Goal: Task Accomplishment & Management: Complete application form

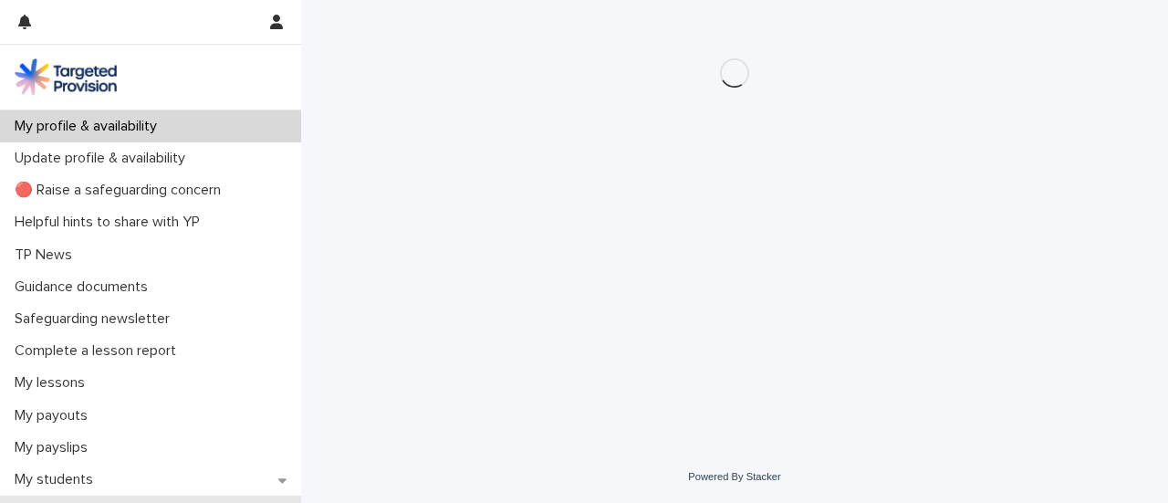
scroll to position [91, 0]
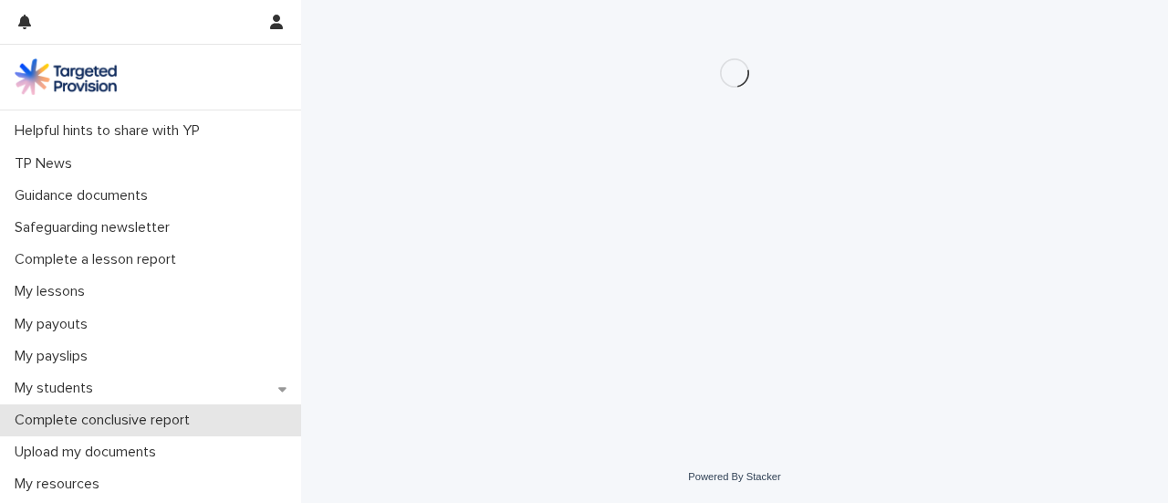
click at [107, 412] on div "My profile & availability Update profile & availability 🔴 Raise a safeguarding …" at bounding box center [150, 484] width 301 height 931
click at [107, 412] on p "Complete conclusive report" at bounding box center [105, 420] width 197 height 17
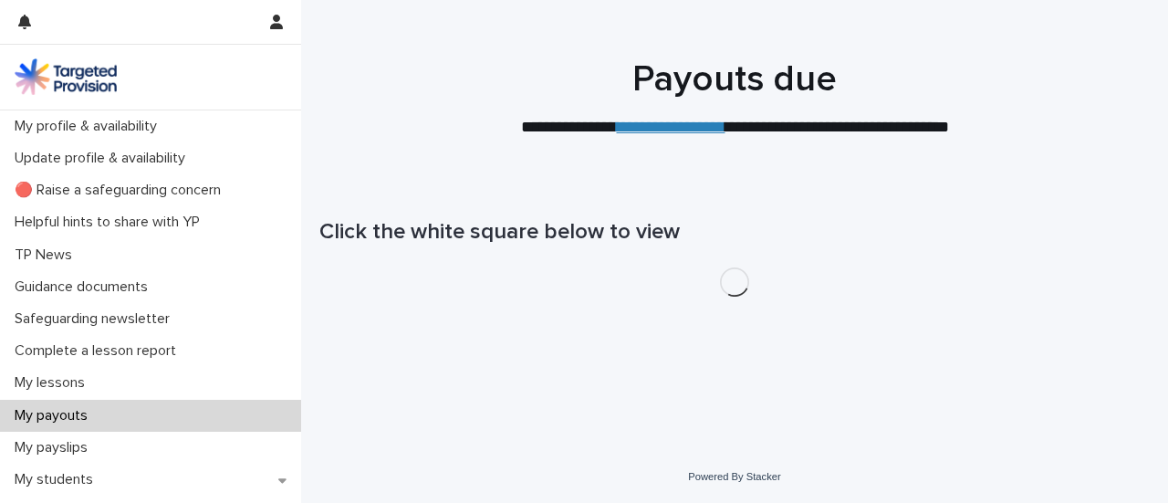
click at [107, 412] on div "My payouts" at bounding box center [150, 416] width 301 height 32
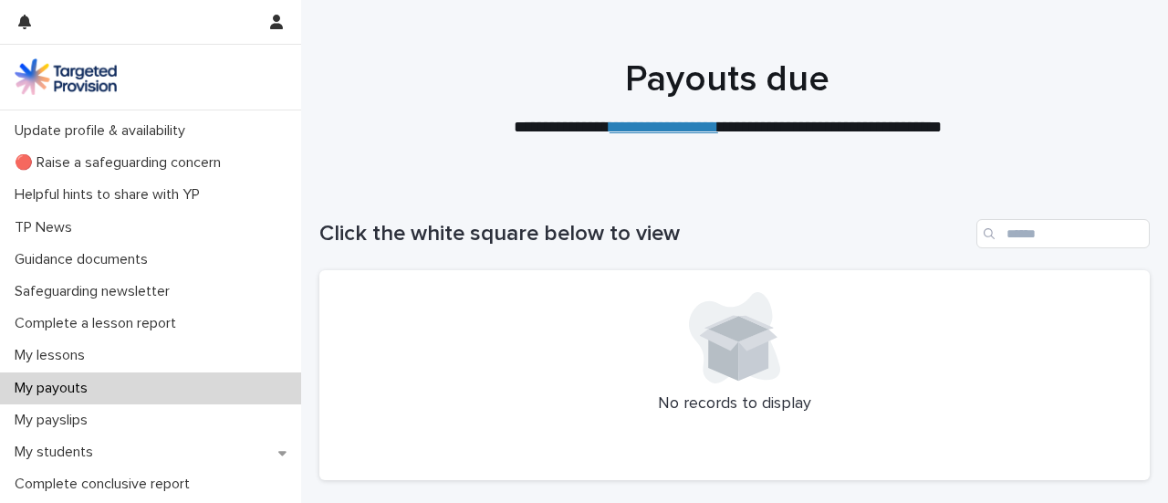
scroll to position [77, 0]
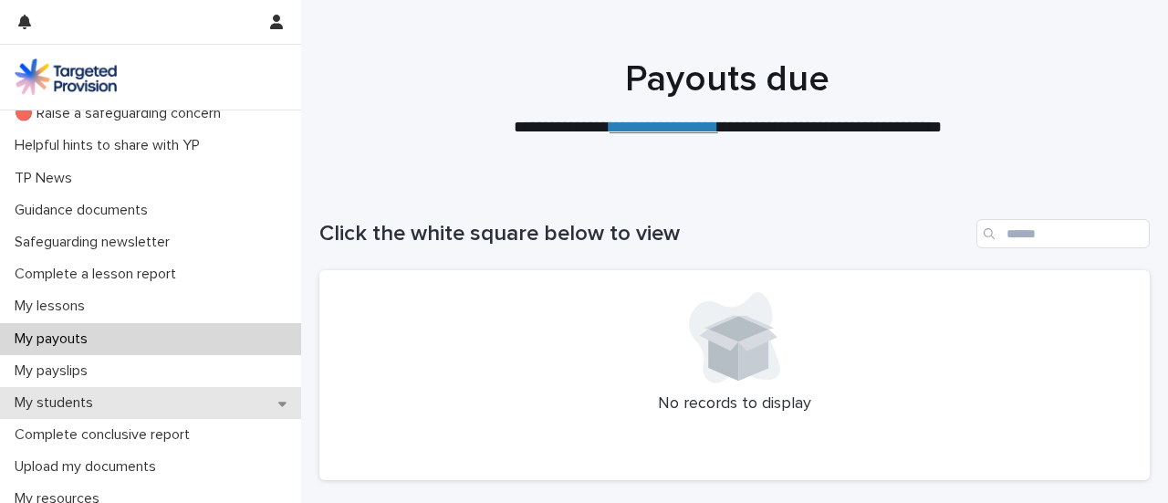
click at [267, 409] on div "My students" at bounding box center [150, 403] width 301 height 32
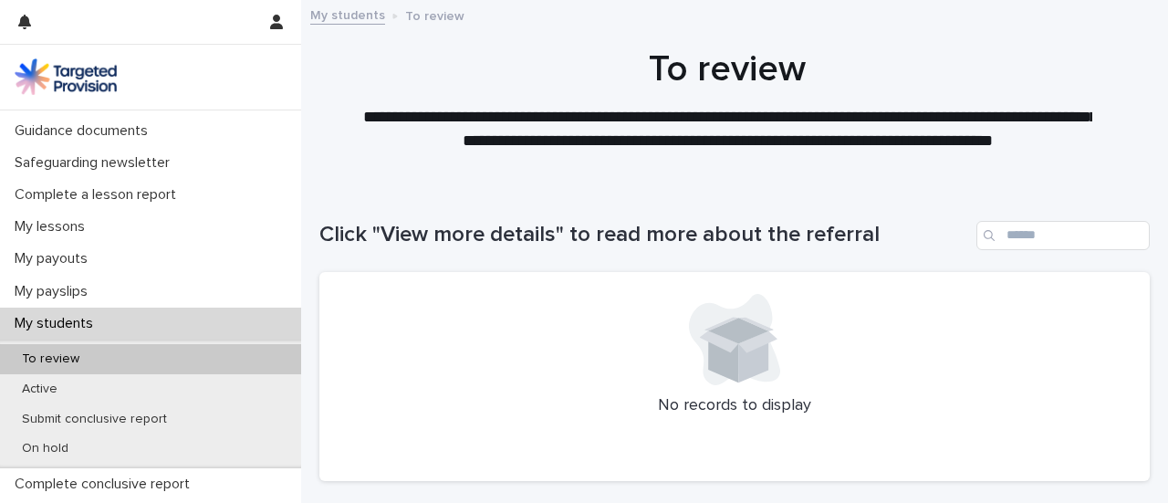
scroll to position [160, 0]
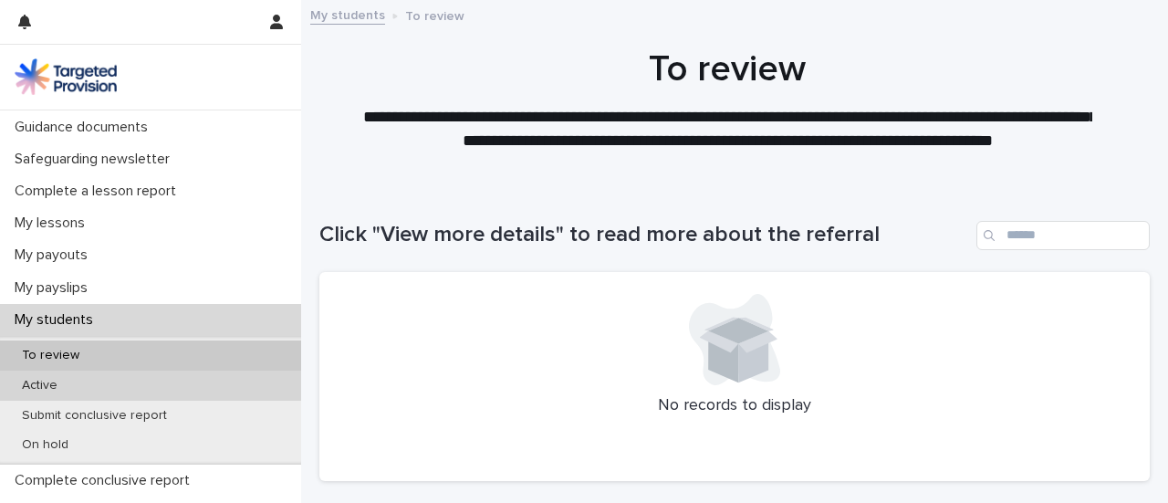
drag, startPoint x: 245, startPoint y: 394, endPoint x: 219, endPoint y: 377, distance: 30.9
click at [219, 377] on div "Active" at bounding box center [150, 386] width 301 height 30
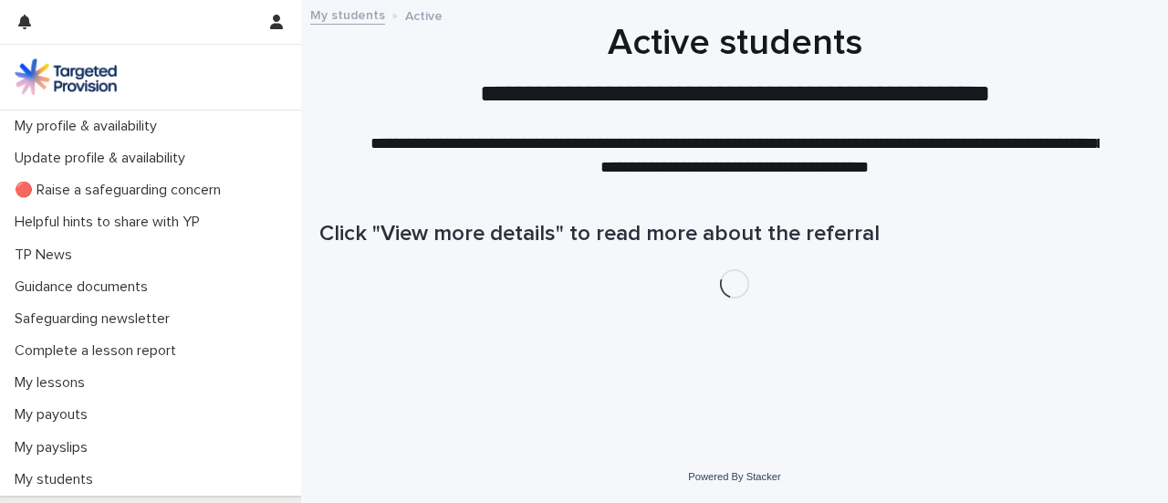
click at [219, 377] on div "My lessons" at bounding box center [150, 383] width 301 height 32
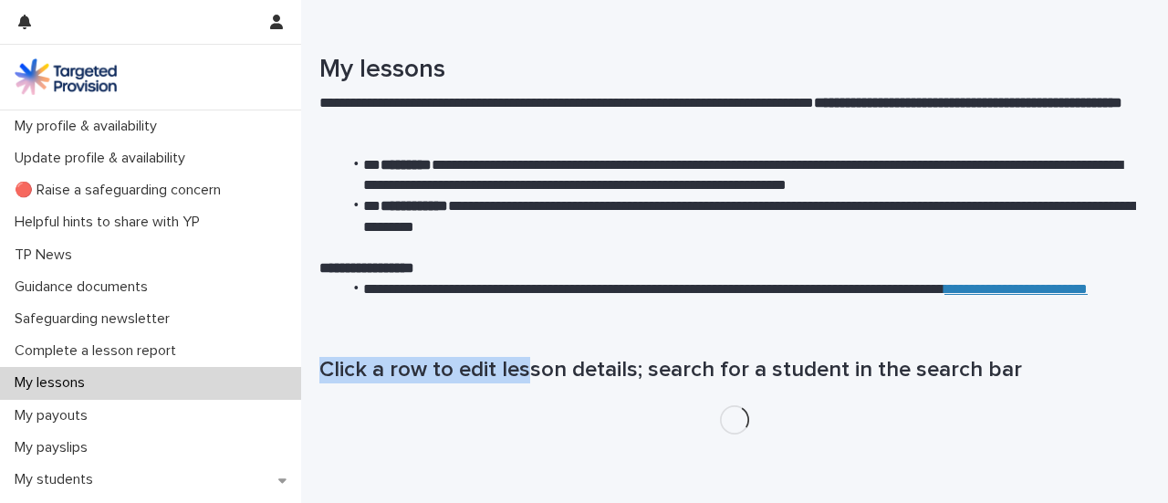
drag, startPoint x: 321, startPoint y: 361, endPoint x: 527, endPoint y: 391, distance: 207.6
click at [527, 391] on div "Loading... Saving… Loading... Saving… Click a row to edit lesson details; searc…" at bounding box center [734, 400] width 849 height 160
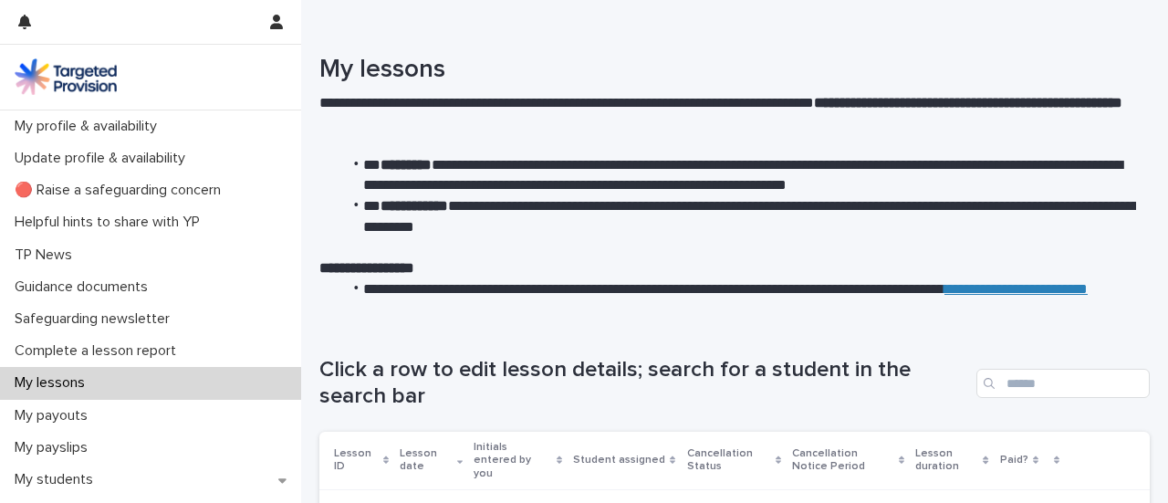
click at [523, 391] on h1 "Click a row to edit lesson details; search for a student in the search bar" at bounding box center [644, 383] width 650 height 53
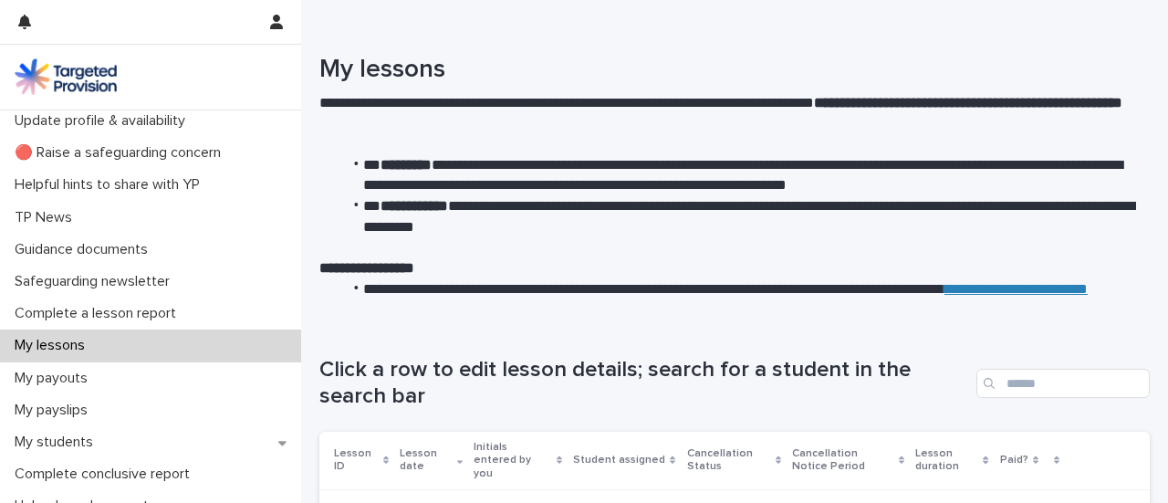
scroll to position [45, 0]
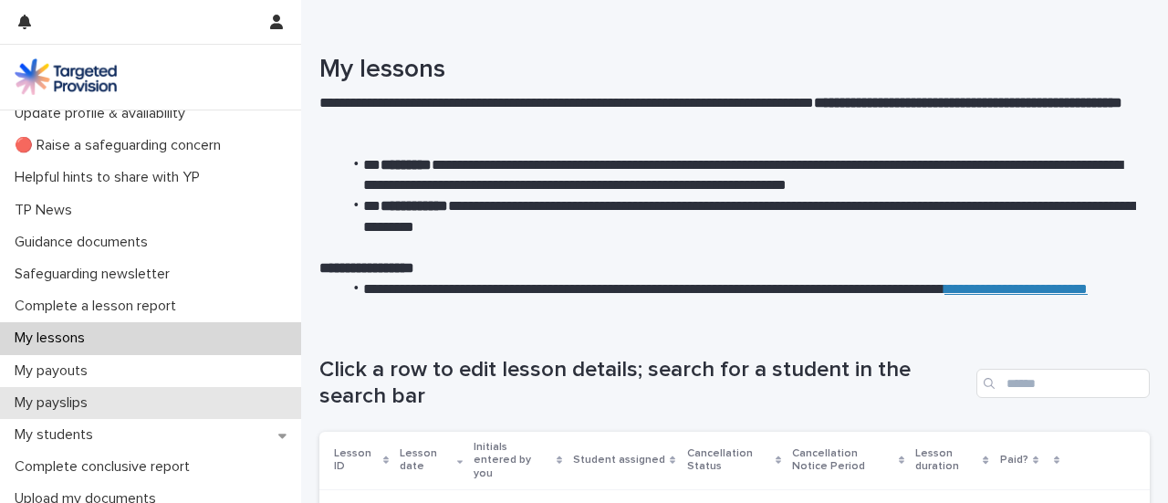
scroll to position [46, 0]
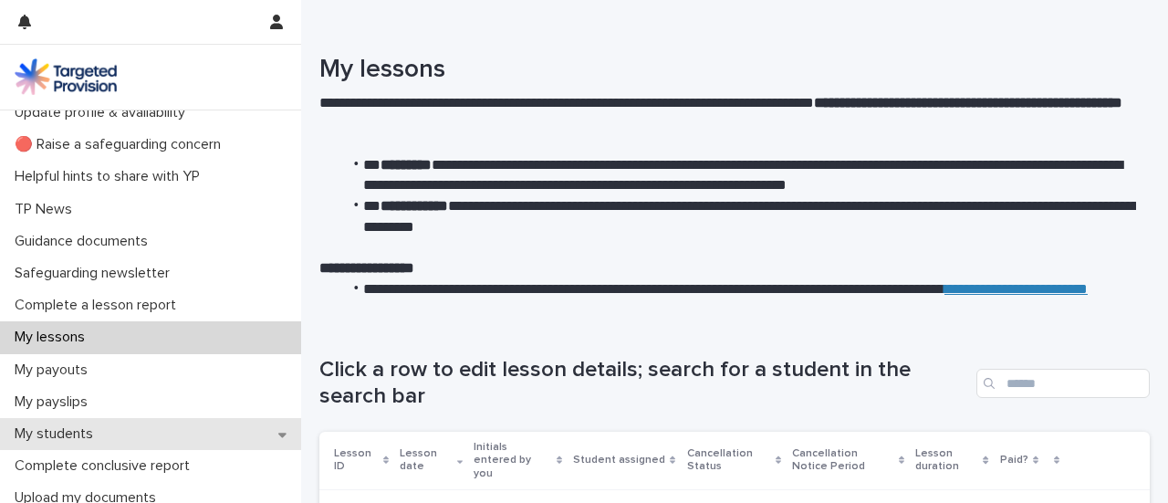
click at [252, 432] on div "My students" at bounding box center [150, 434] width 301 height 32
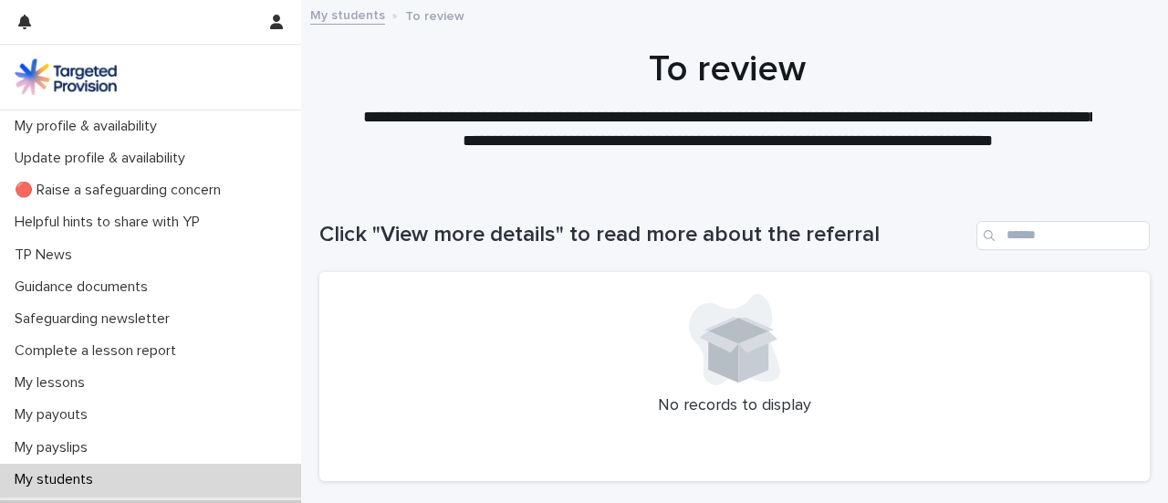
click at [252, 432] on div "My payslips" at bounding box center [150, 448] width 301 height 32
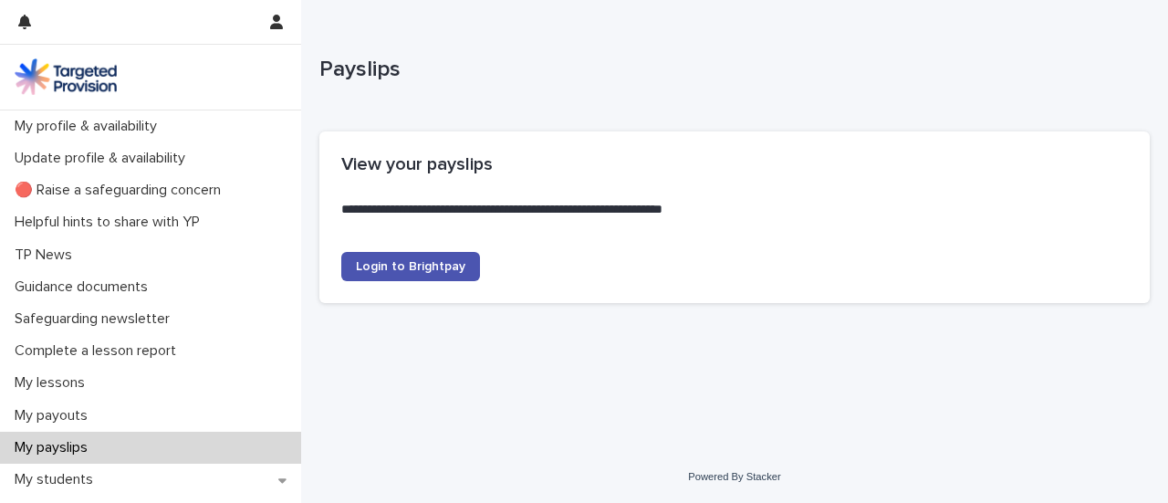
click at [252, 432] on div "My payslips" at bounding box center [150, 448] width 301 height 32
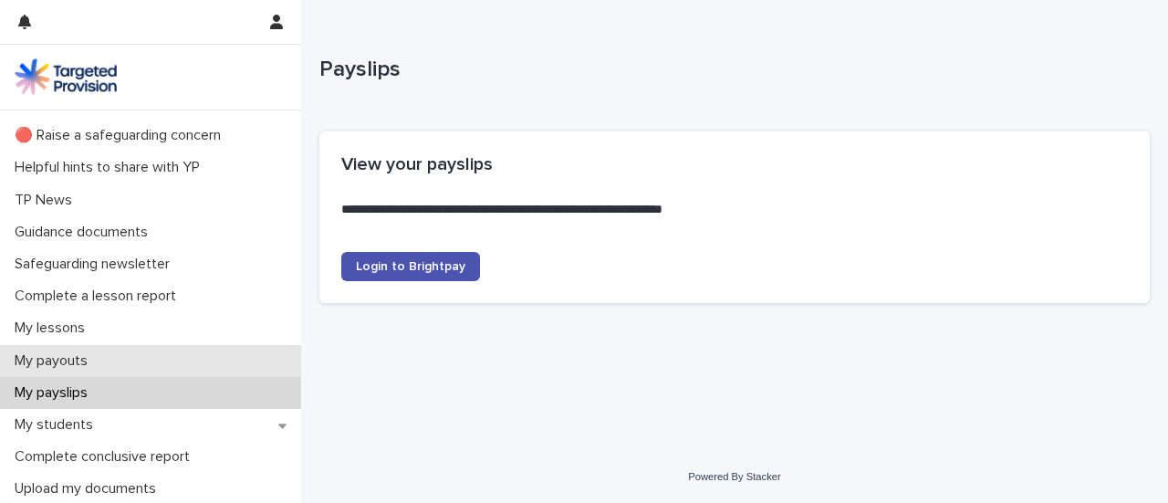
scroll to position [56, 0]
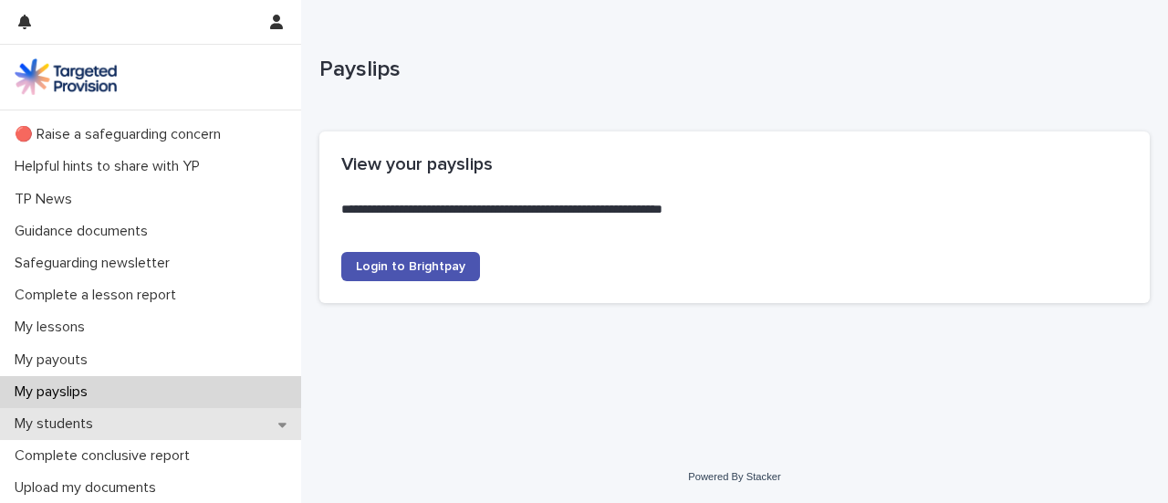
click at [235, 424] on div "My students" at bounding box center [150, 424] width 301 height 32
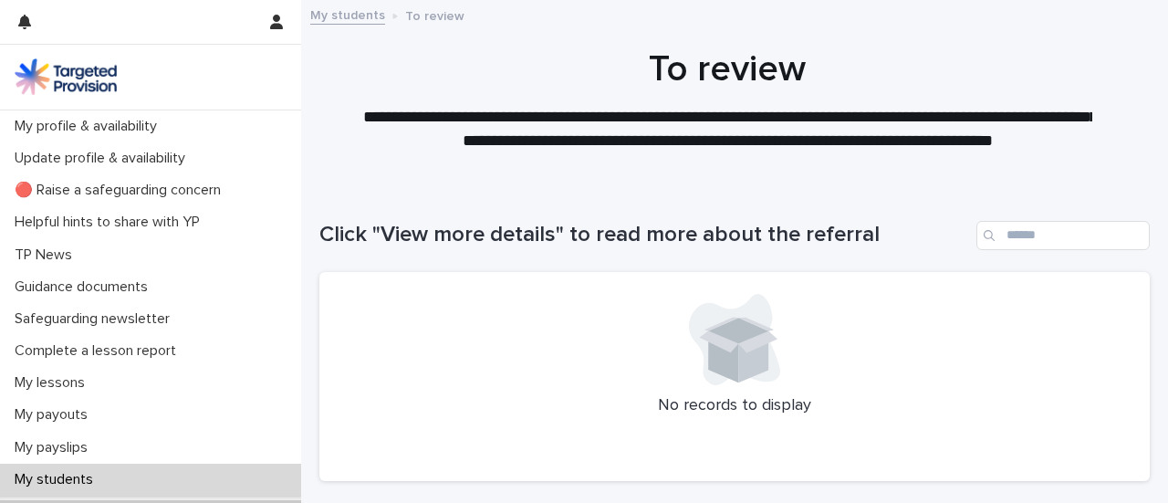
click at [235, 424] on div "My payouts" at bounding box center [150, 415] width 301 height 32
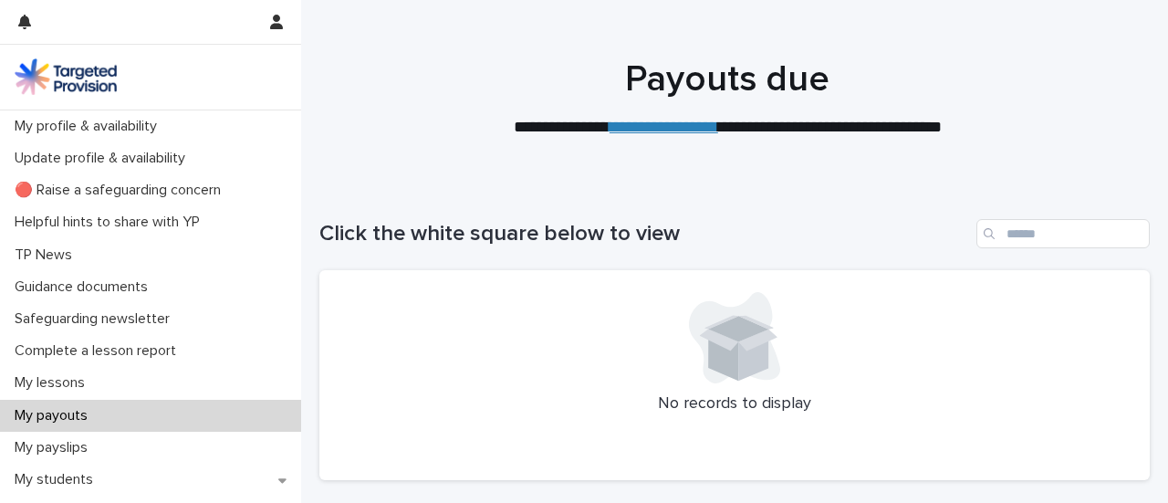
click at [235, 424] on div "My payouts" at bounding box center [150, 416] width 301 height 32
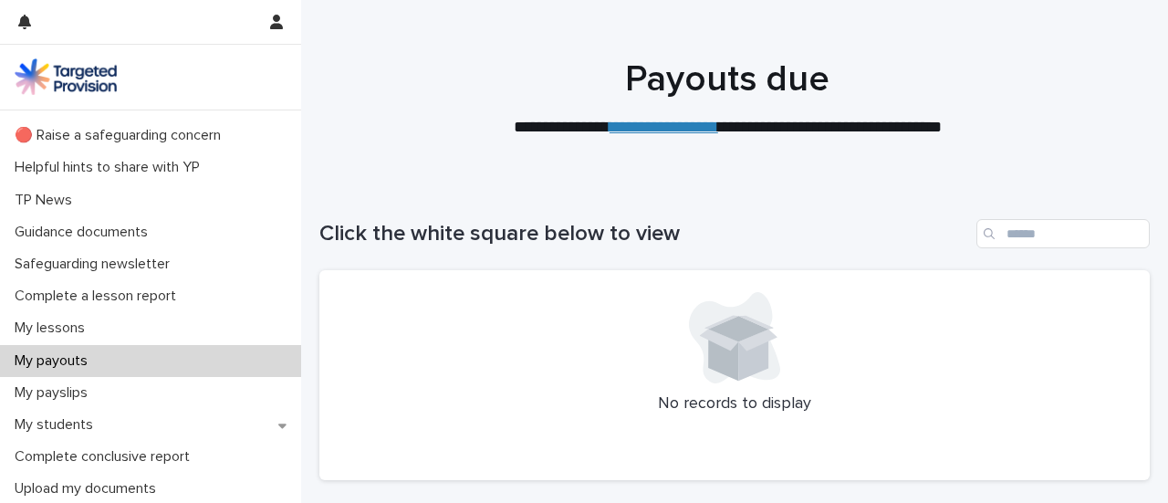
scroll to position [88, 0]
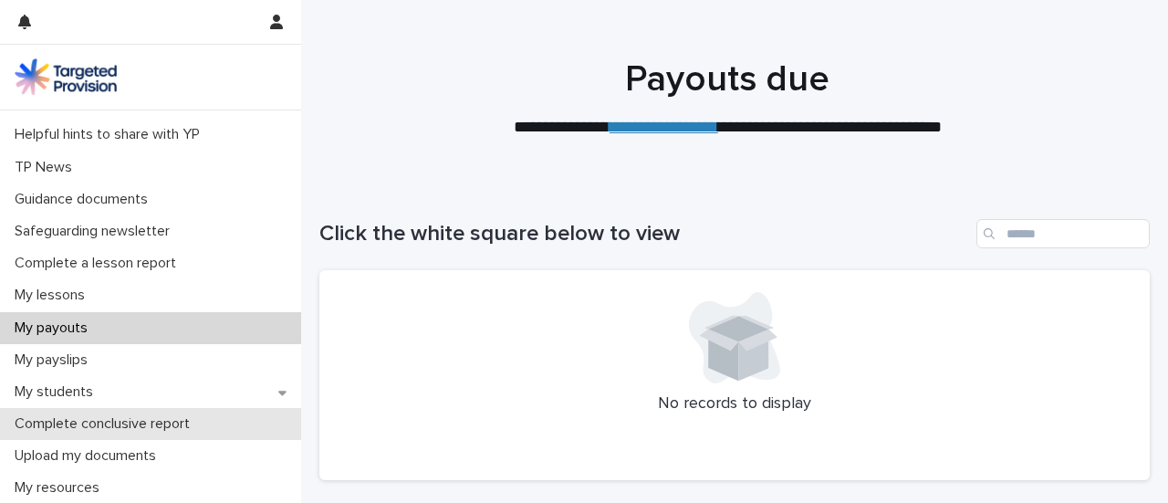
click at [235, 414] on div "Complete conclusive report" at bounding box center [150, 424] width 301 height 32
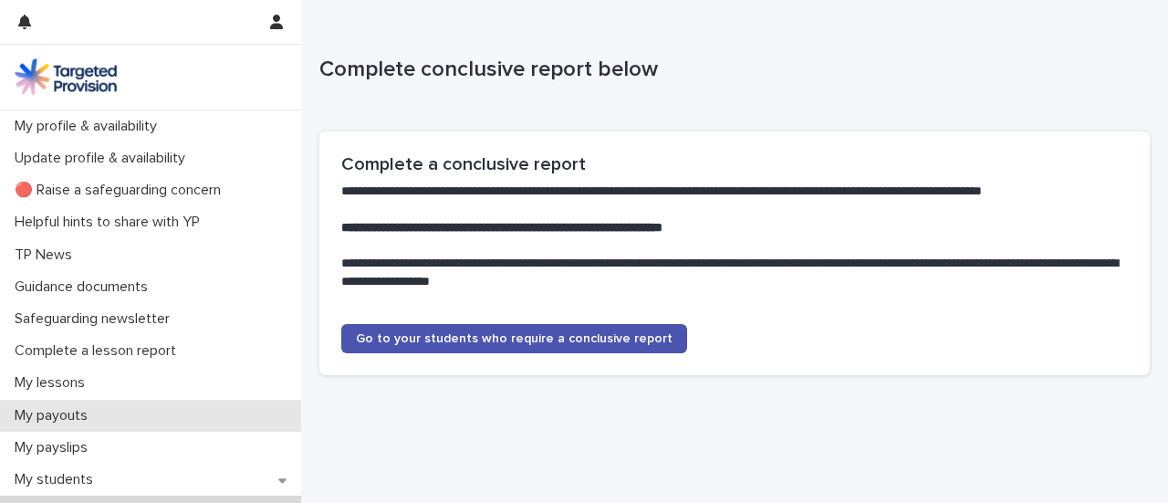
drag, startPoint x: 235, startPoint y: 414, endPoint x: 237, endPoint y: 402, distance: 12.0
click at [237, 402] on div "My payouts" at bounding box center [150, 416] width 301 height 32
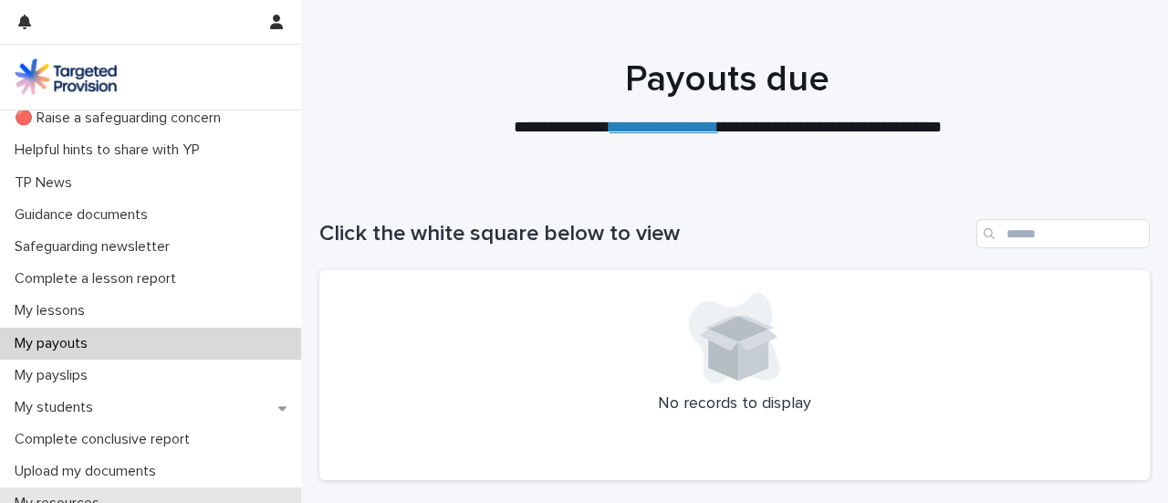
click at [237, 486] on div "My profile & availability Update profile & availability 🔴 Raise a safeguarding …" at bounding box center [150, 503] width 301 height 931
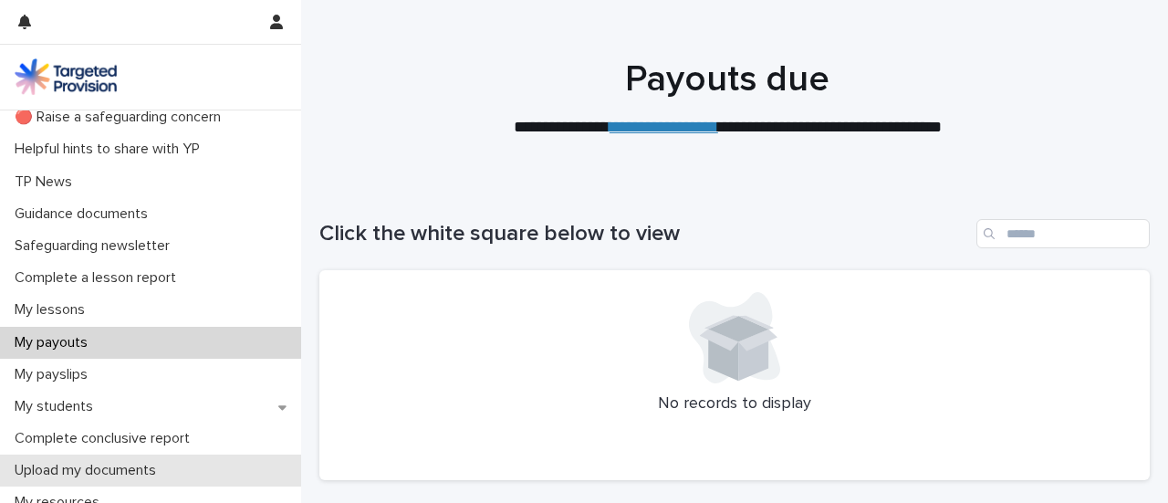
drag, startPoint x: 237, startPoint y: 486, endPoint x: 248, endPoint y: 455, distance: 32.9
click at [245, 466] on div "My profile & availability Update profile & availability 🔴 Raise a safeguarding …" at bounding box center [150, 502] width 301 height 931
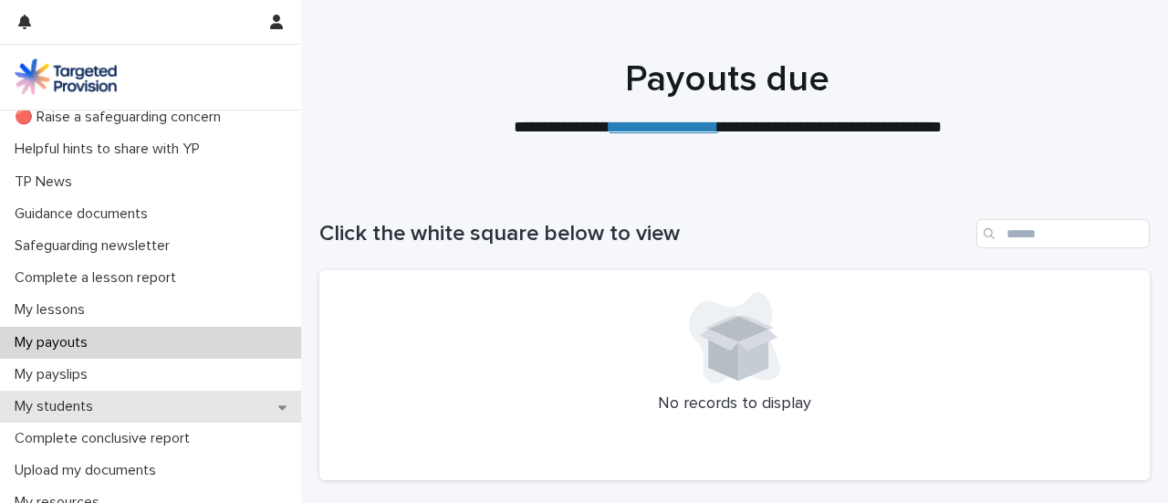
click at [251, 402] on div "My students" at bounding box center [150, 407] width 301 height 32
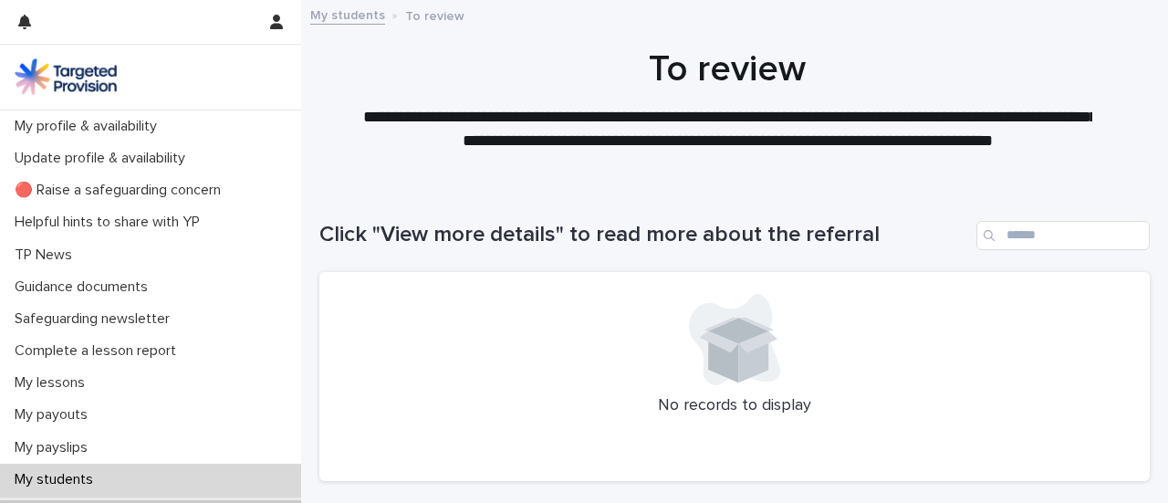
click at [251, 402] on div "My payouts" at bounding box center [150, 415] width 301 height 32
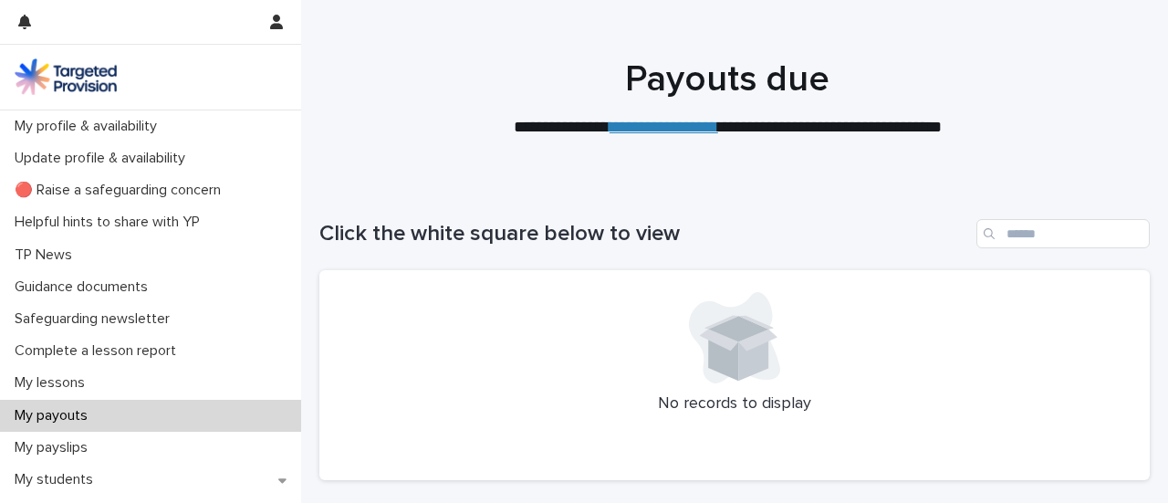
click at [251, 402] on div "My payouts" at bounding box center [150, 416] width 301 height 32
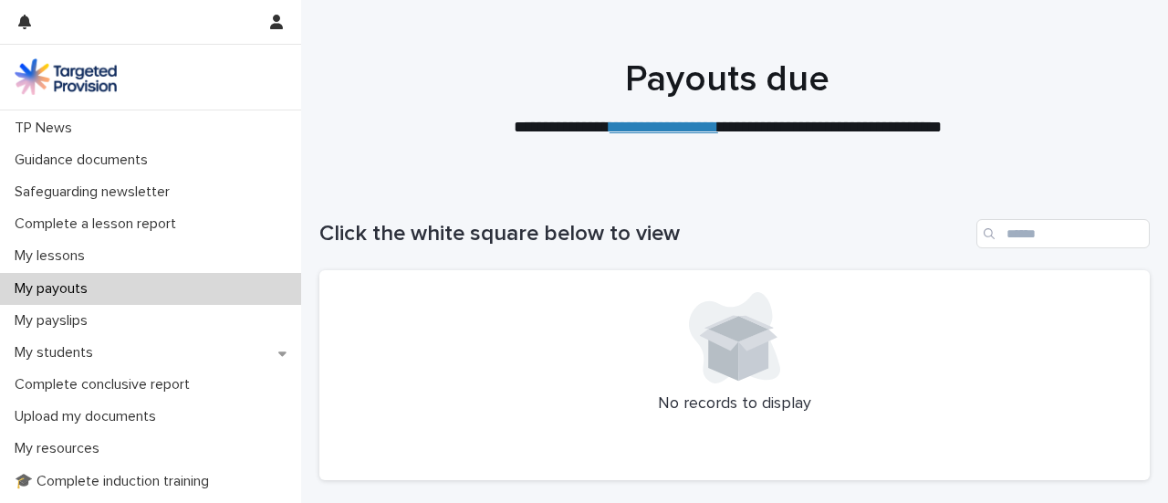
click at [252, 406] on div "My profile & availability Update profile & availability 🔴 Raise a safeguarding …" at bounding box center [150, 449] width 301 height 931
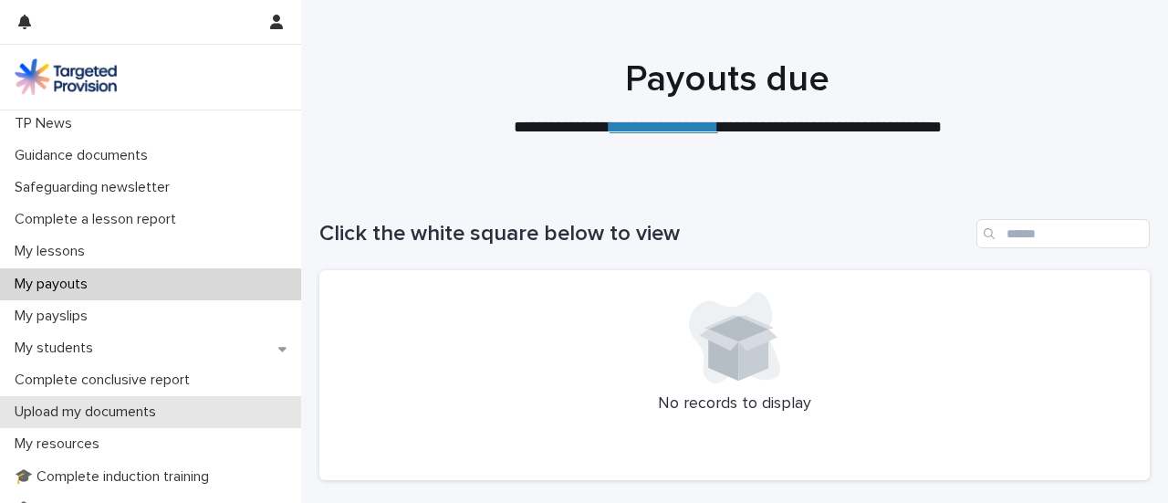
click at [252, 406] on div "Upload my documents" at bounding box center [150, 412] width 301 height 32
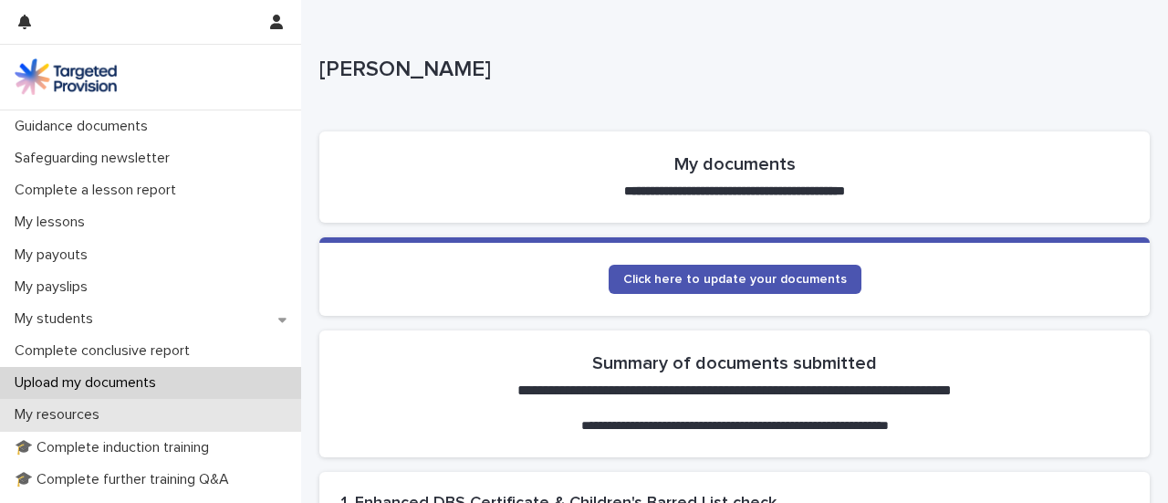
click at [239, 411] on div "My profile & availability Update profile & availability 🔴 Raise a safeguarding …" at bounding box center [150, 415] width 301 height 931
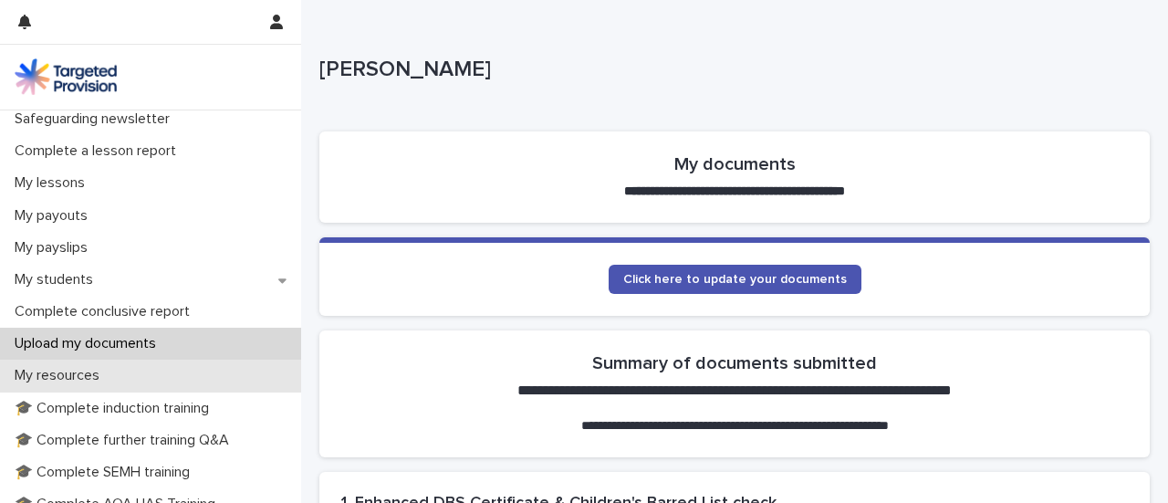
click at [239, 411] on div "My profile & availability Update profile & availability 🔴 Raise a safeguarding …" at bounding box center [150, 376] width 301 height 931
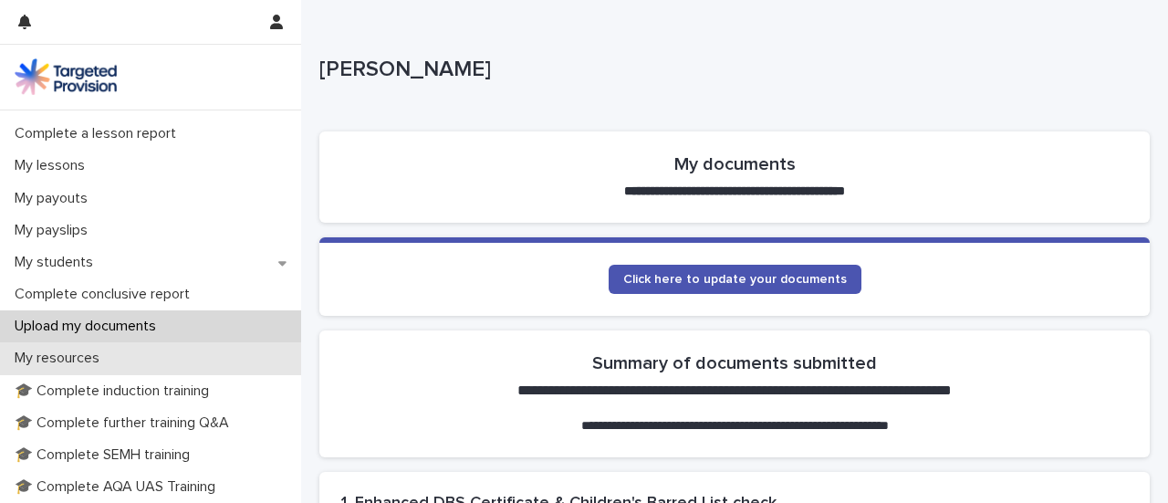
scroll to position [220, 0]
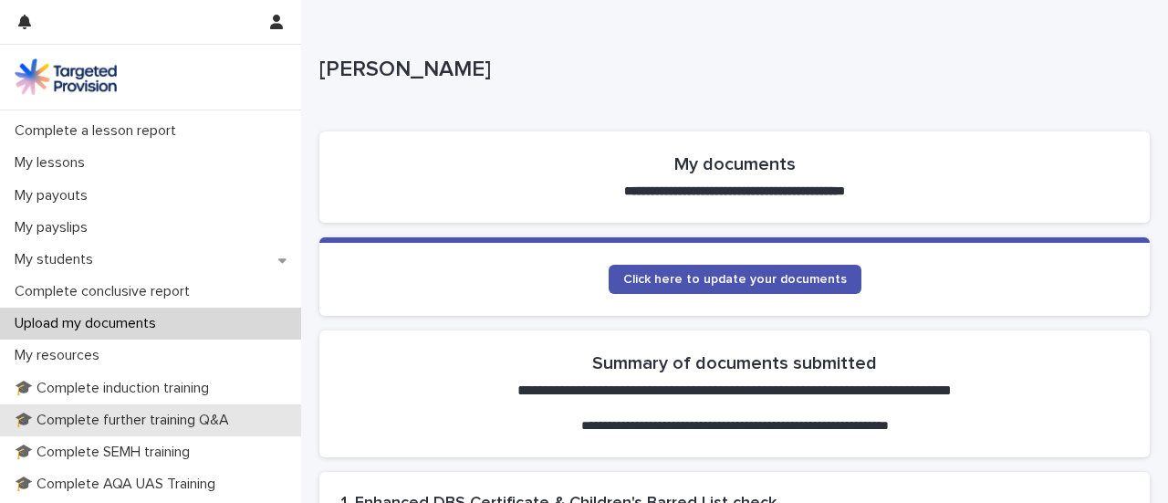
click at [239, 412] on p "🎓 Complete further training Q&A" at bounding box center [125, 420] width 236 height 17
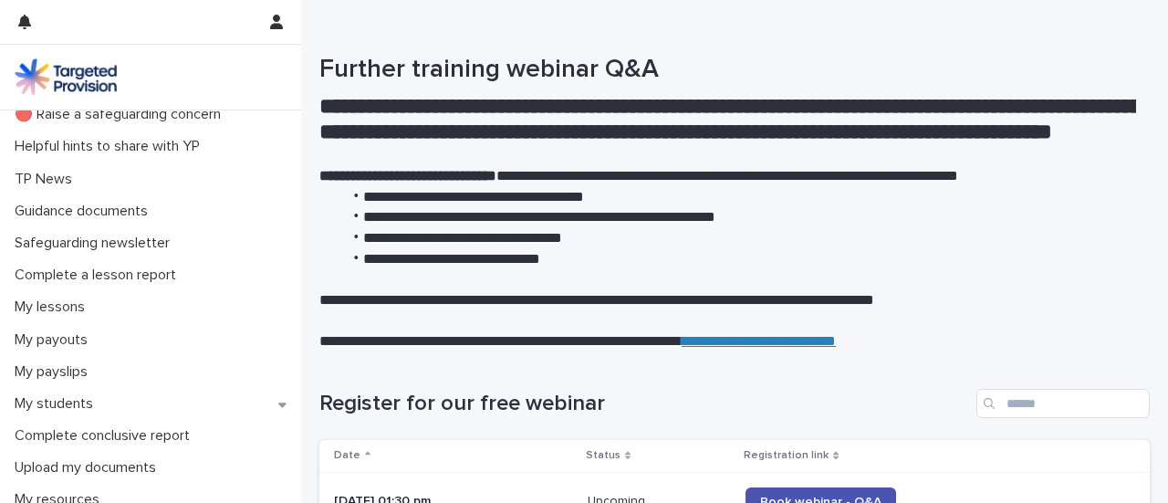
scroll to position [87, 0]
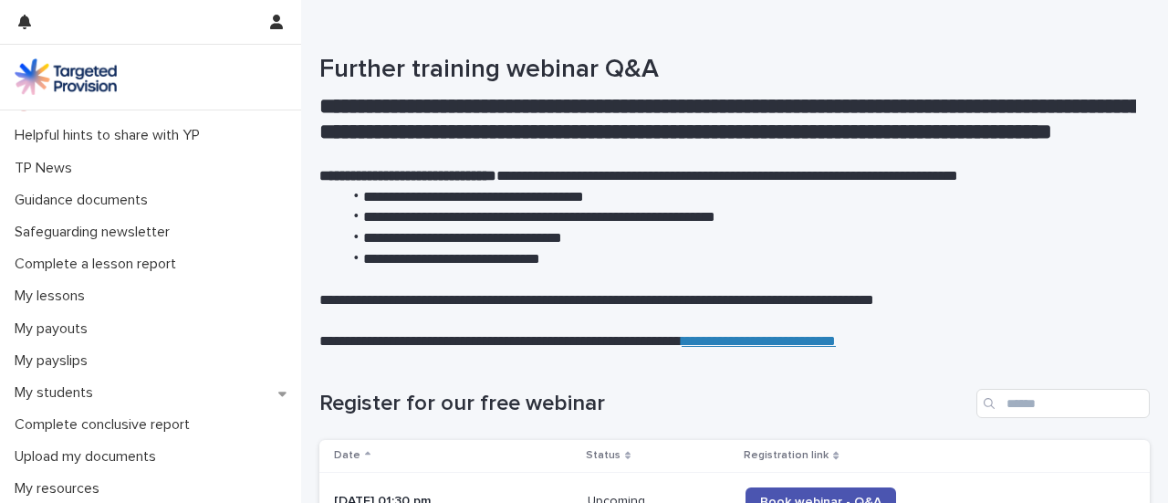
click at [239, 411] on div "My profile & availability Update profile & availability 🔴 Raise a safeguarding …" at bounding box center [150, 489] width 301 height 931
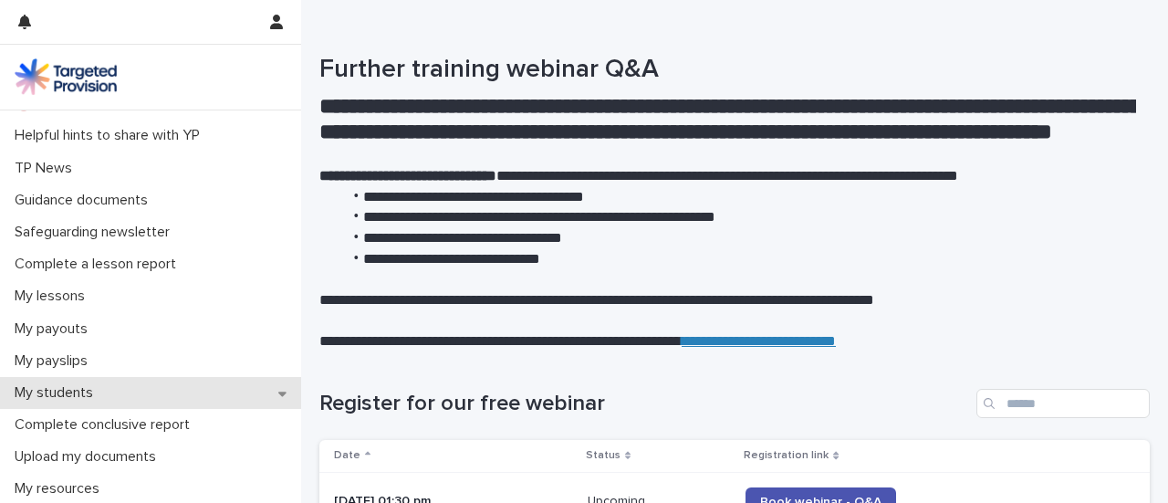
click at [278, 388] on icon at bounding box center [282, 393] width 8 height 13
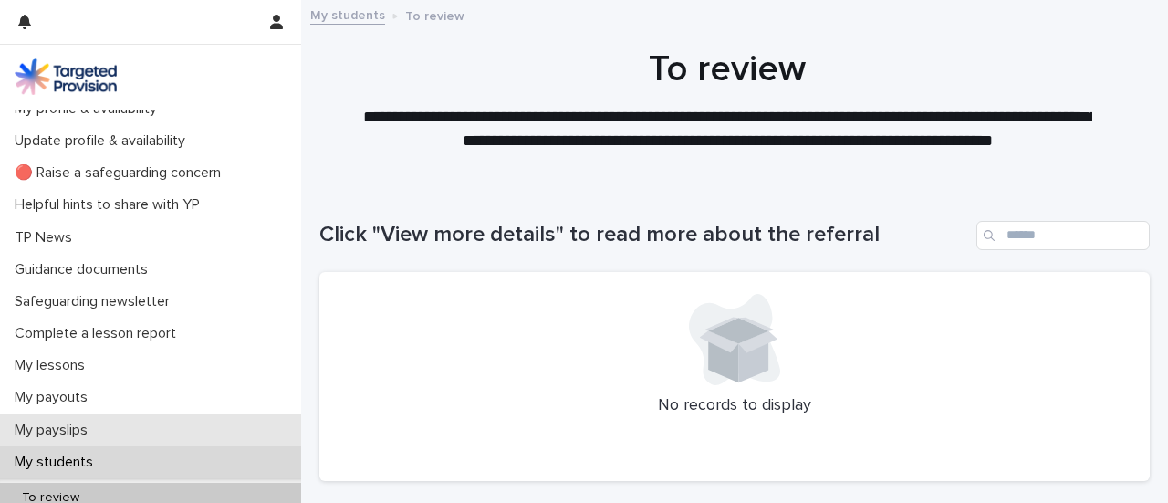
scroll to position [44, 0]
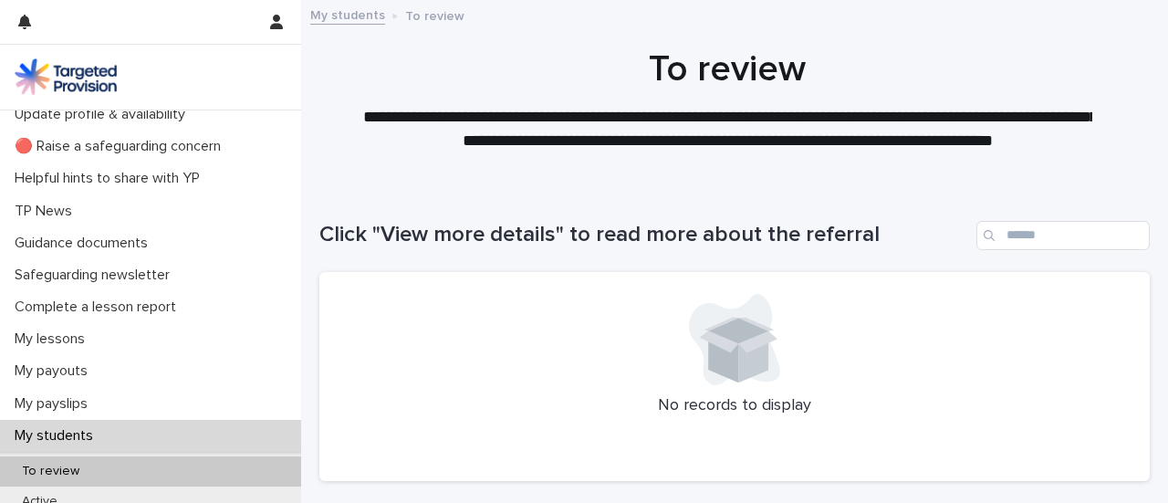
click at [273, 436] on div "My students" at bounding box center [150, 436] width 301 height 32
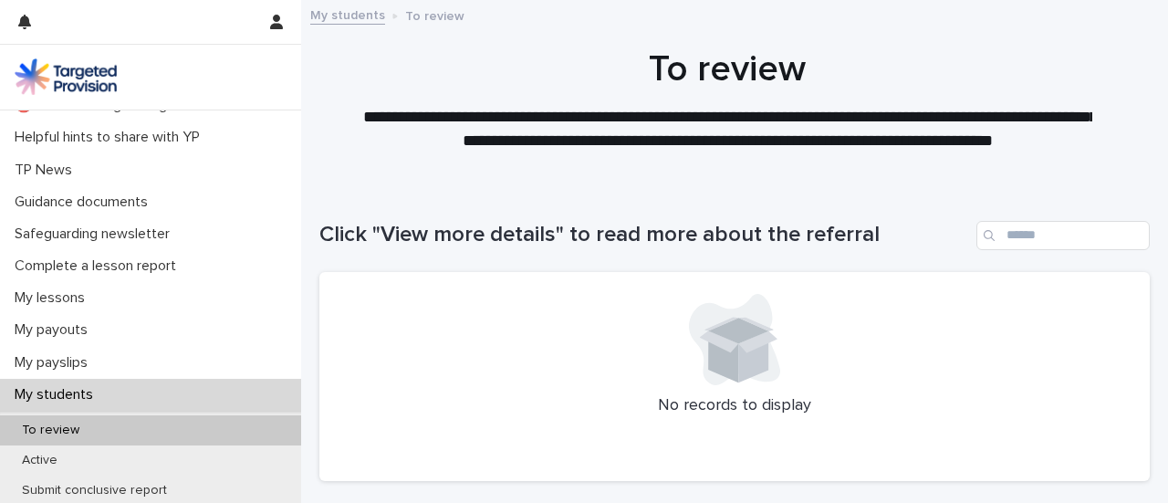
scroll to position [86, 0]
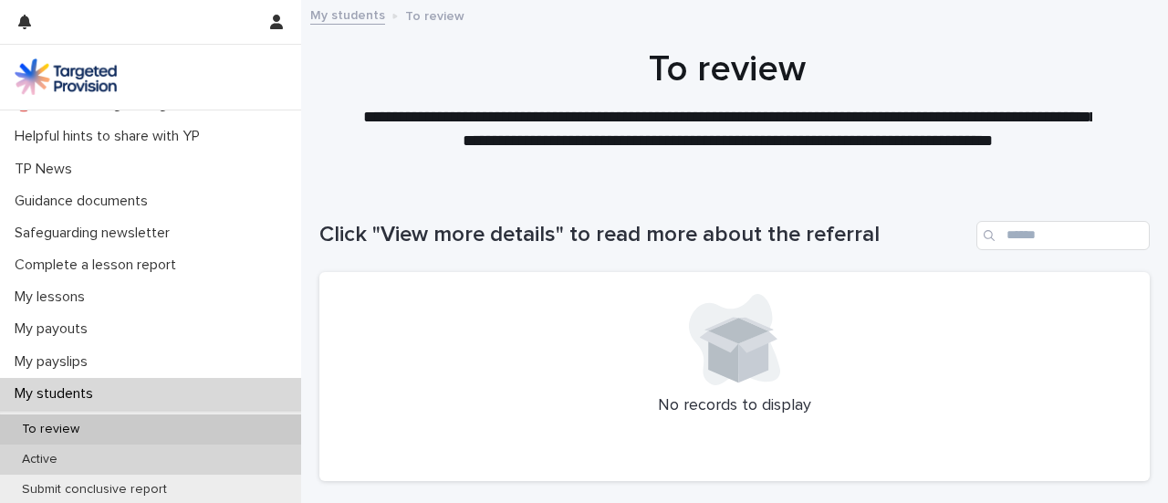
click at [128, 461] on div "Active" at bounding box center [150, 459] width 301 height 30
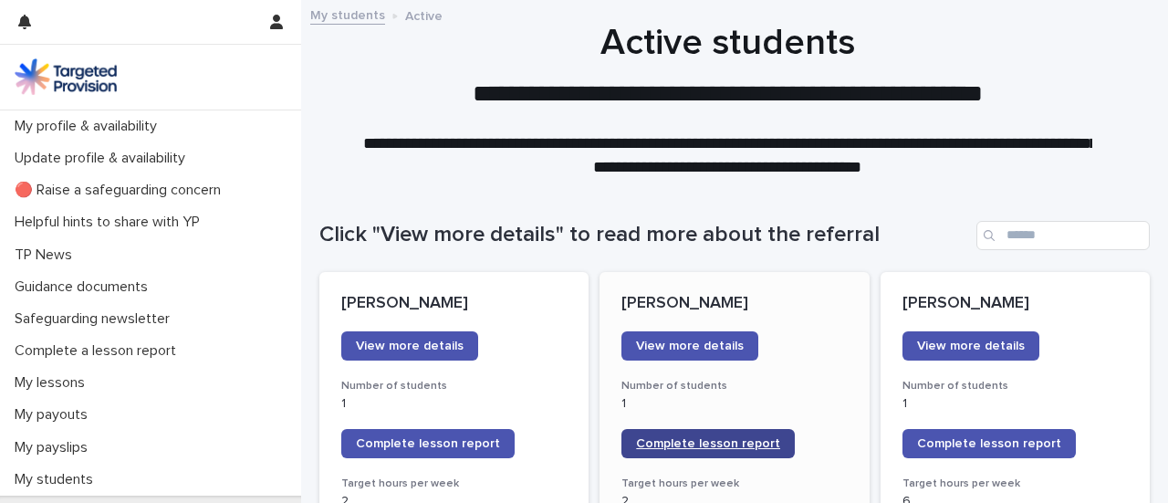
click at [706, 445] on span "Complete lesson report" at bounding box center [708, 443] width 144 height 13
